Goal: Contribute content

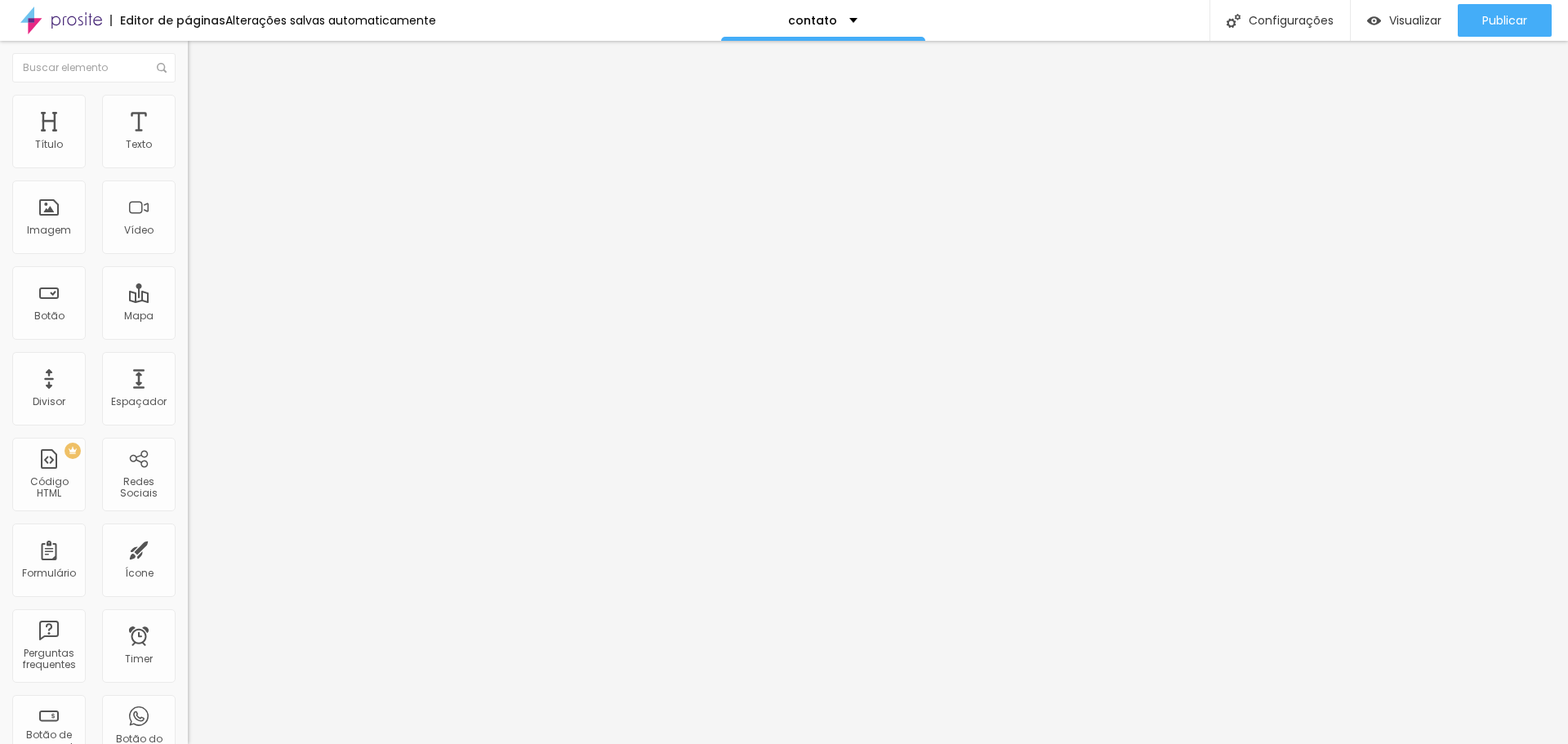
click at [188, 140] on span "Trocar imagem" at bounding box center [232, 134] width 89 height 14
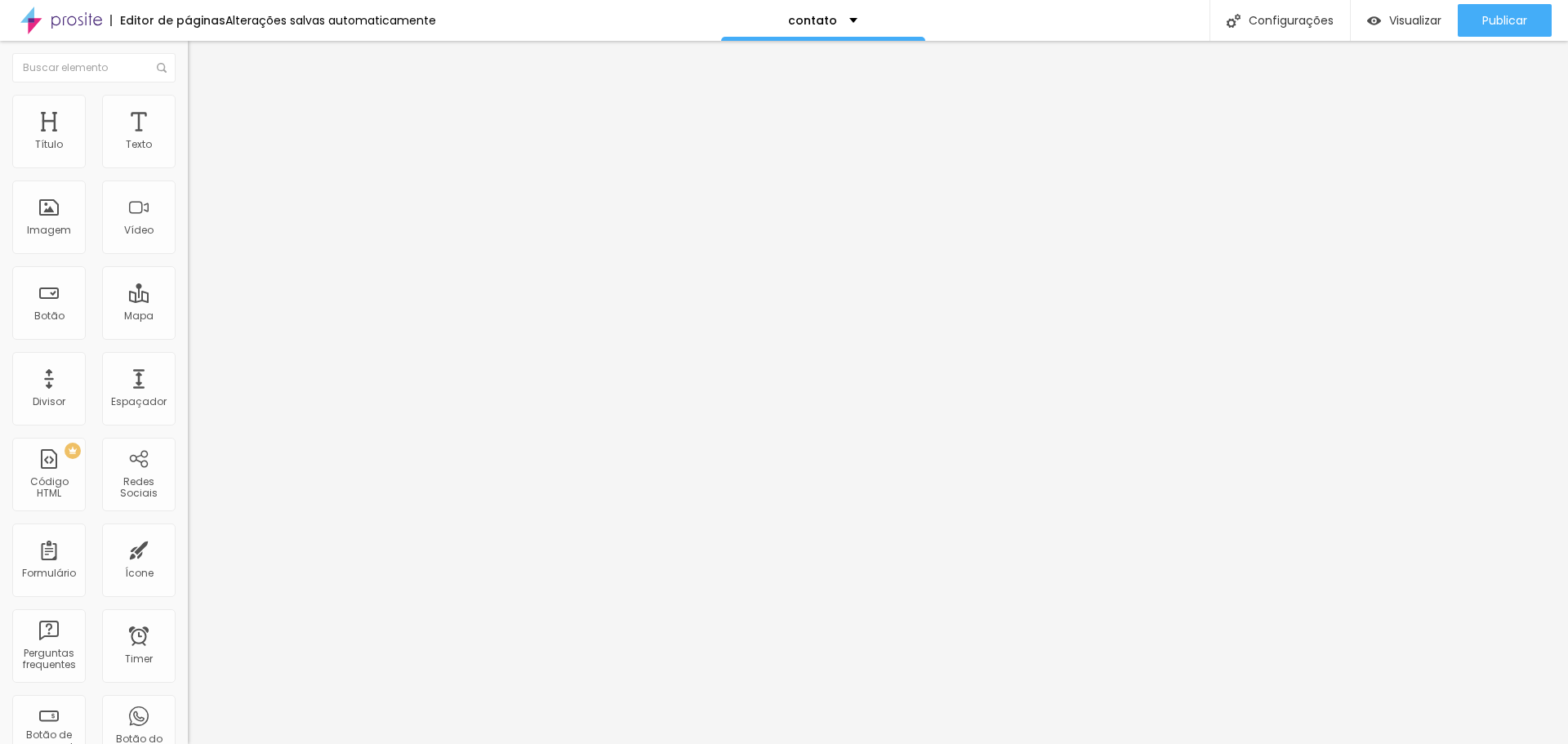
click at [188, 256] on span "Original" at bounding box center [207, 248] width 39 height 14
click at [188, 285] on span "Quadrado" at bounding box center [214, 278] width 53 height 14
click at [1477, 17] on button "Publicar" at bounding box center [1504, 20] width 94 height 32
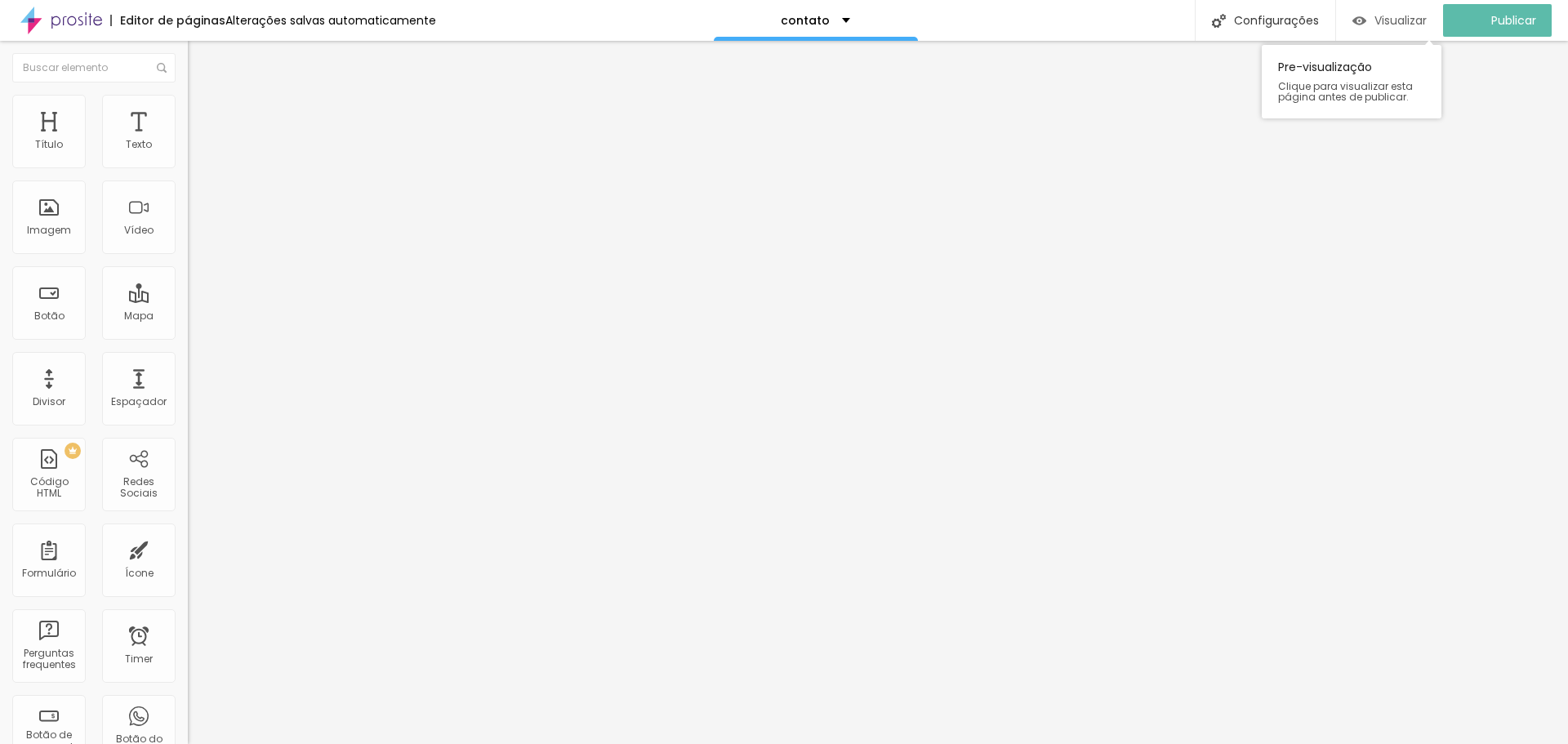
click at [1406, 17] on span "Visualizar" at bounding box center [1400, 21] width 52 height 13
